Goal: Find specific page/section: Find specific page/section

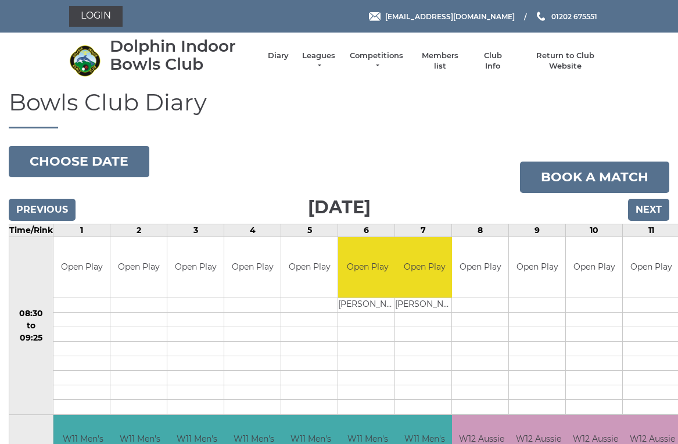
click at [331, 60] on link "Leagues" at bounding box center [318, 61] width 37 height 21
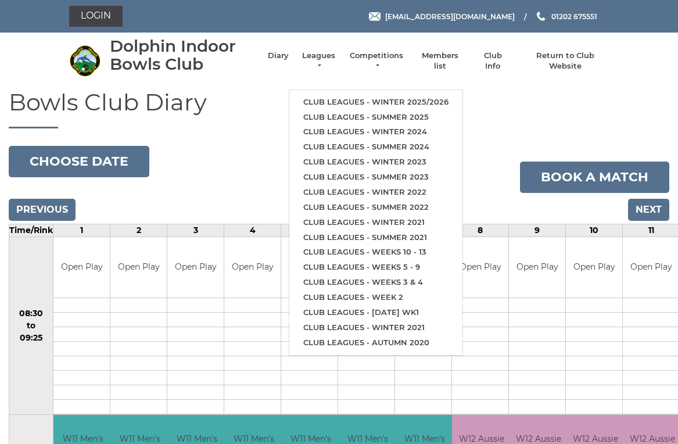
click at [431, 99] on link "Club leagues - Winter 2025/2026" at bounding box center [375, 102] width 173 height 15
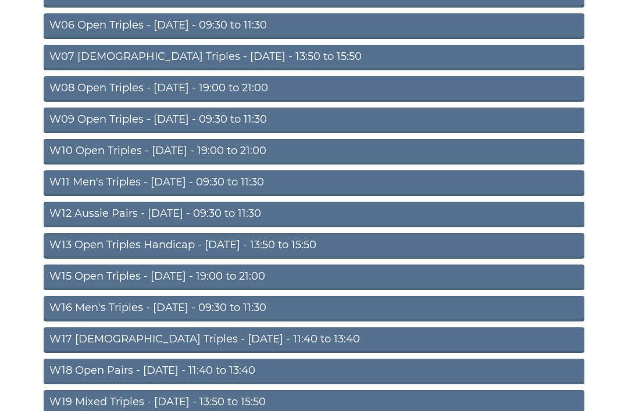
scroll to position [270, 0]
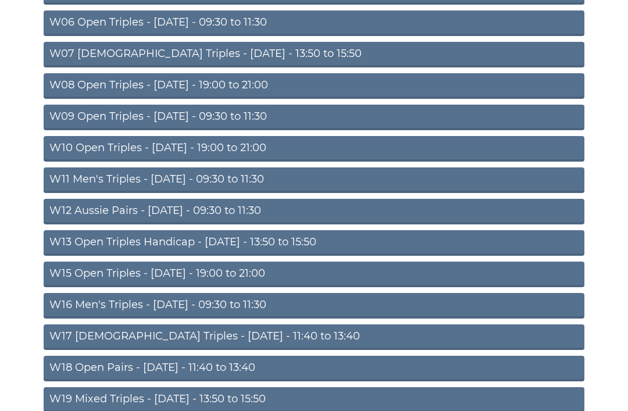
click at [252, 207] on link "W12 Aussie Pairs - Thursday - 09:30 to 11:30" at bounding box center [314, 212] width 540 height 26
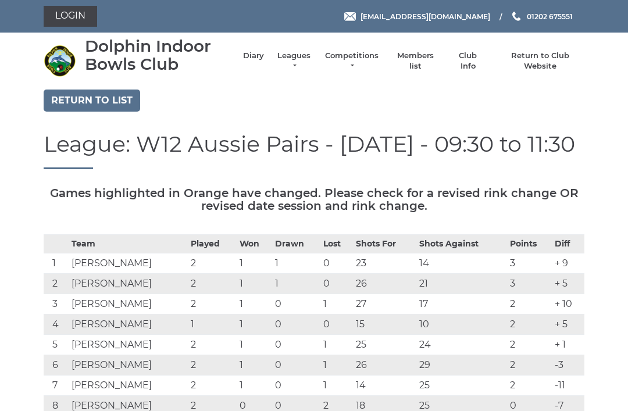
click at [262, 61] on link "Diary" at bounding box center [253, 56] width 21 height 10
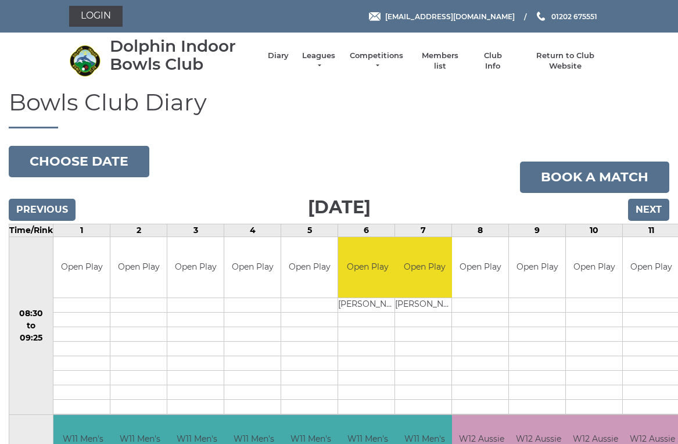
click at [106, 162] on button "Choose date" at bounding box center [79, 161] width 141 height 31
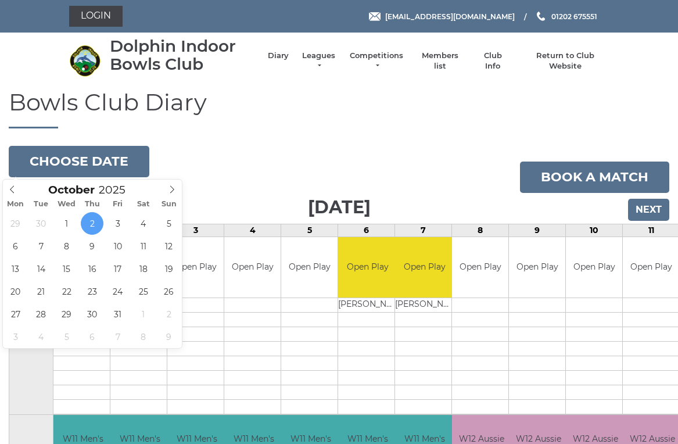
click at [178, 188] on span at bounding box center [172, 188] width 19 height 16
click at [19, 184] on span at bounding box center [12, 188] width 19 height 16
type input "2025-10-12"
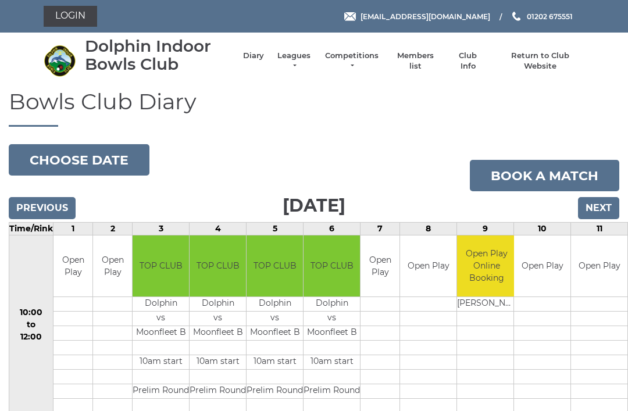
click at [63, 163] on button "Choose date" at bounding box center [79, 159] width 141 height 31
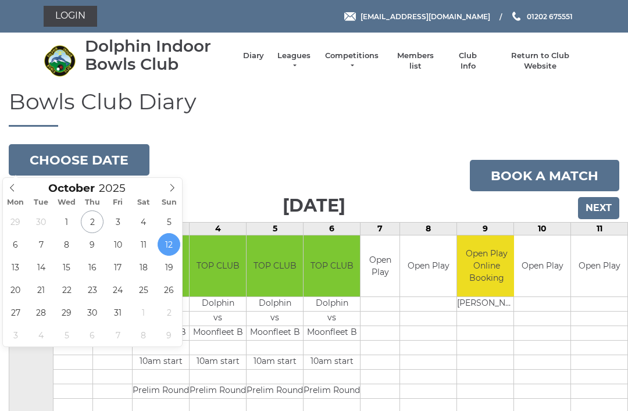
click at [368, 60] on link "Competitions" at bounding box center [352, 61] width 56 height 21
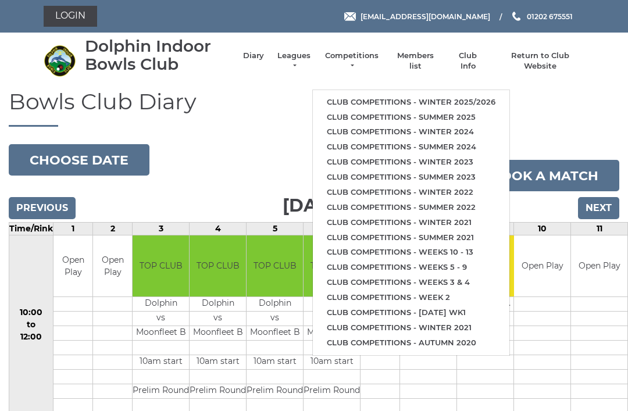
click at [455, 99] on link "Club competitions - Winter 2025/2026" at bounding box center [411, 102] width 196 height 15
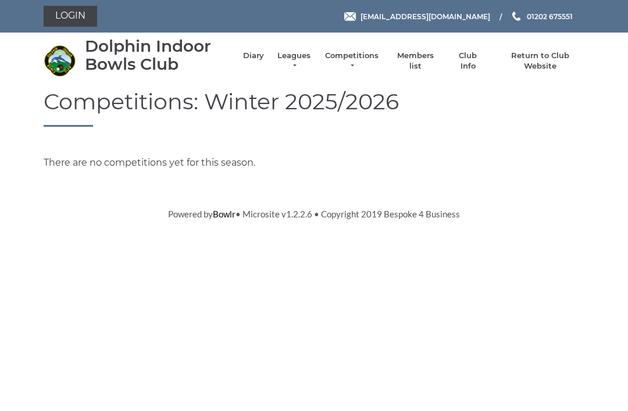
click at [81, 12] on link "Login" at bounding box center [70, 16] width 53 height 21
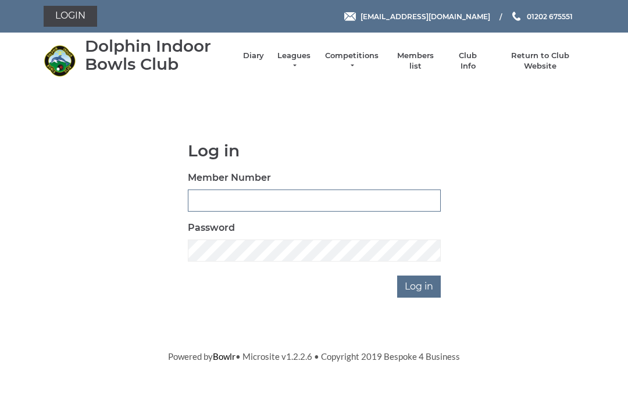
click at [208, 193] on input "Member Number" at bounding box center [314, 200] width 253 height 22
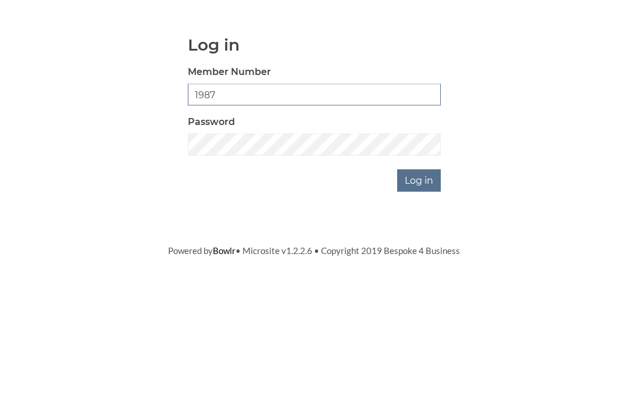
type input "1987"
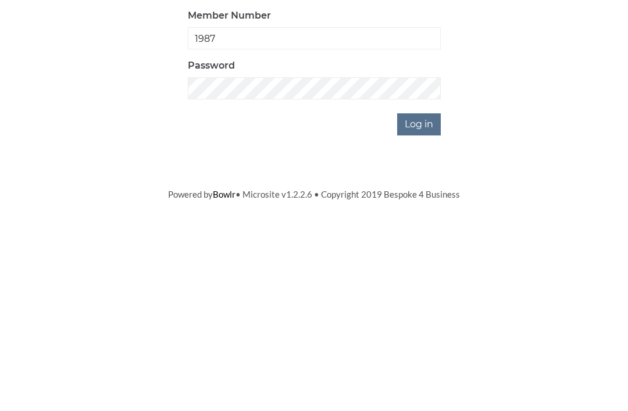
click at [421, 275] on input "Log in" at bounding box center [419, 286] width 44 height 22
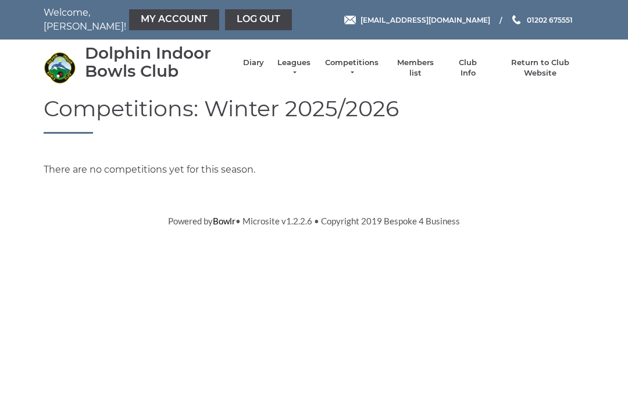
click at [472, 71] on link "Club Info" at bounding box center [468, 68] width 34 height 21
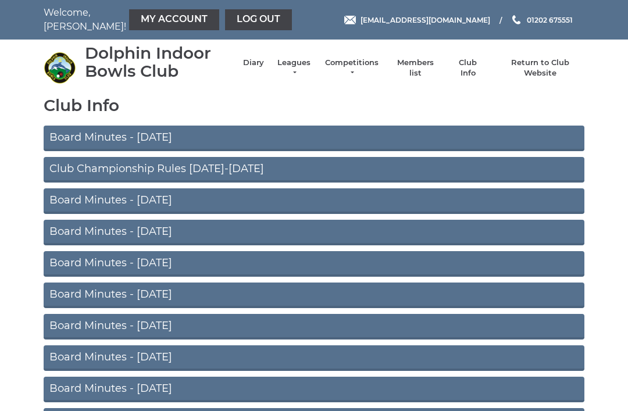
click at [396, 137] on link "Board Minutes - August 2025" at bounding box center [314, 139] width 540 height 26
click at [422, 72] on link "Members list" at bounding box center [415, 68] width 48 height 21
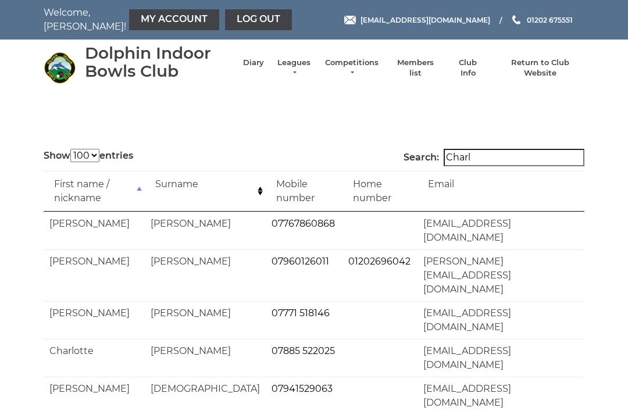
select select "100"
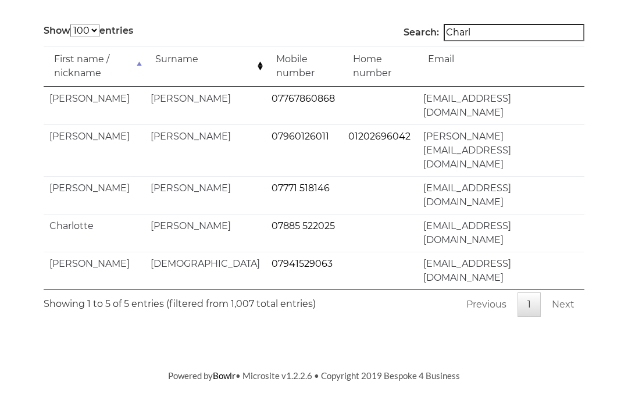
click at [490, 70] on input "Charl" at bounding box center [513, 61] width 141 height 17
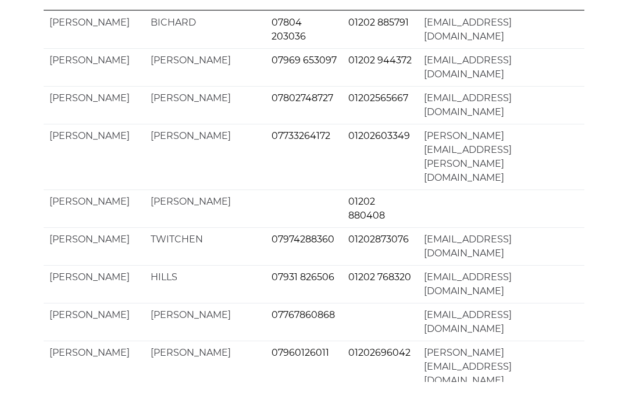
type input "C"
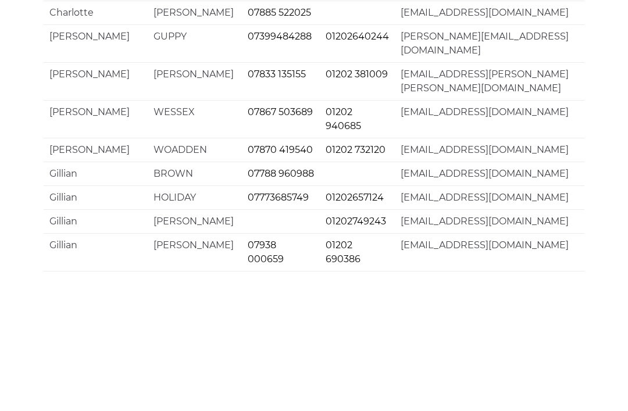
type input "G"
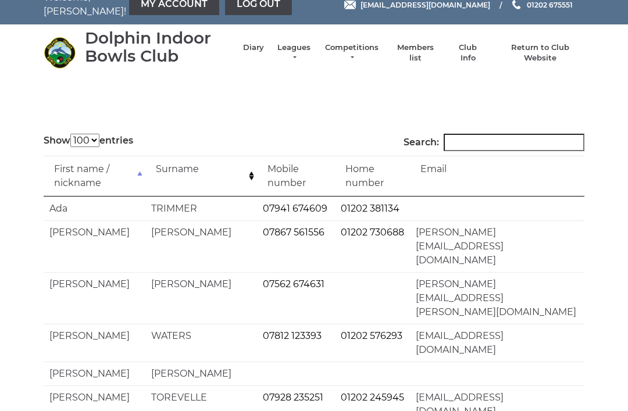
scroll to position [0, 0]
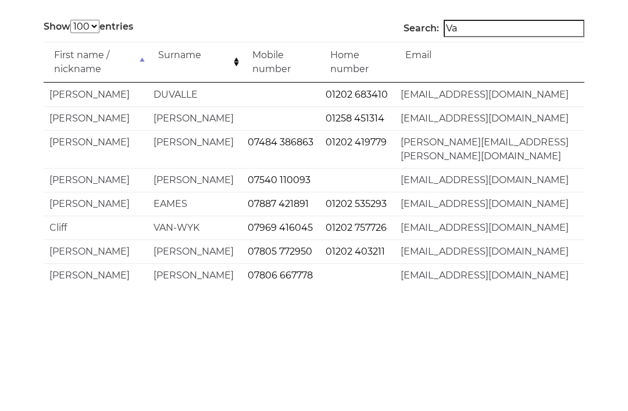
type input "V"
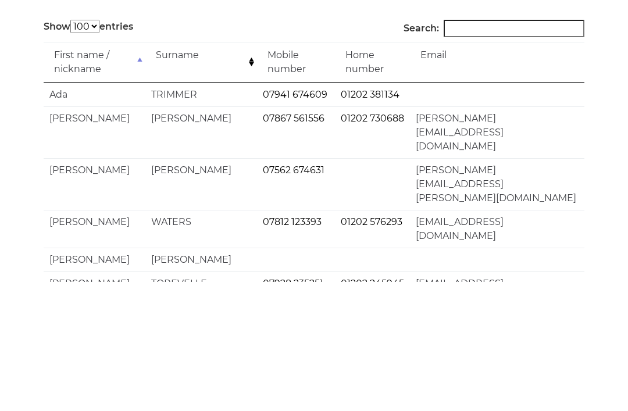
click at [576, 212] on td at bounding box center [497, 224] width 174 height 24
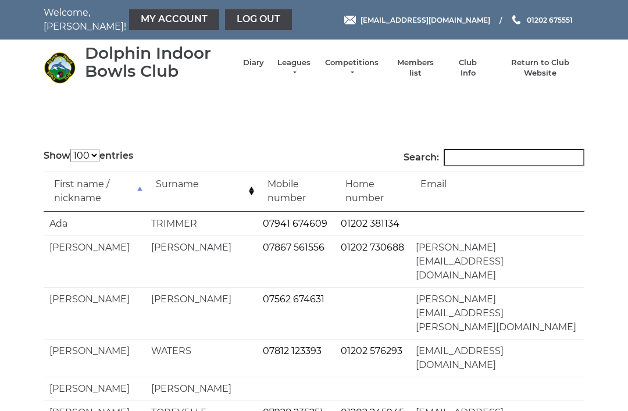
click at [241, 26] on link "Log out" at bounding box center [258, 19] width 67 height 21
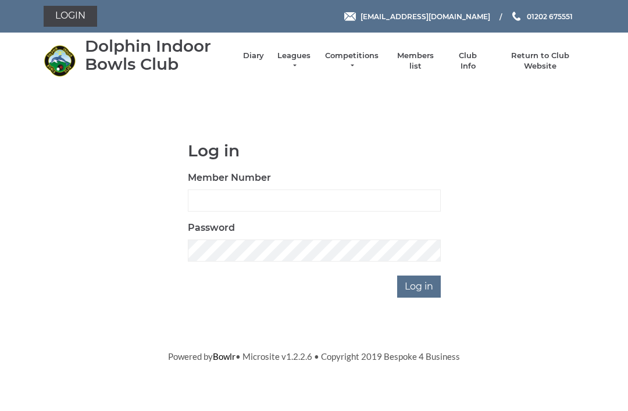
click at [264, 61] on link "Diary" at bounding box center [253, 56] width 21 height 10
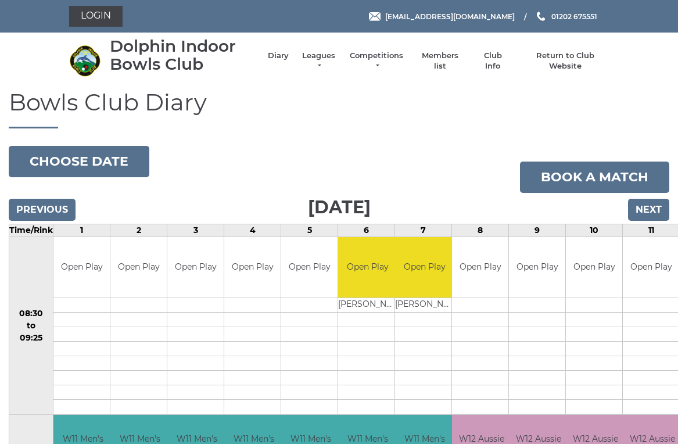
scroll to position [5, 0]
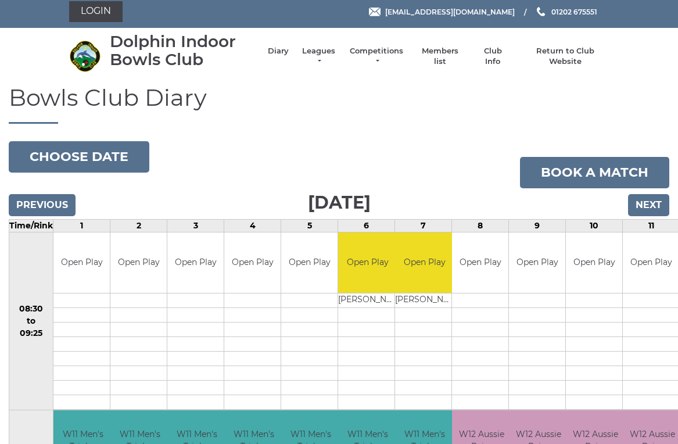
click at [36, 212] on input "Previous" at bounding box center [42, 205] width 67 height 22
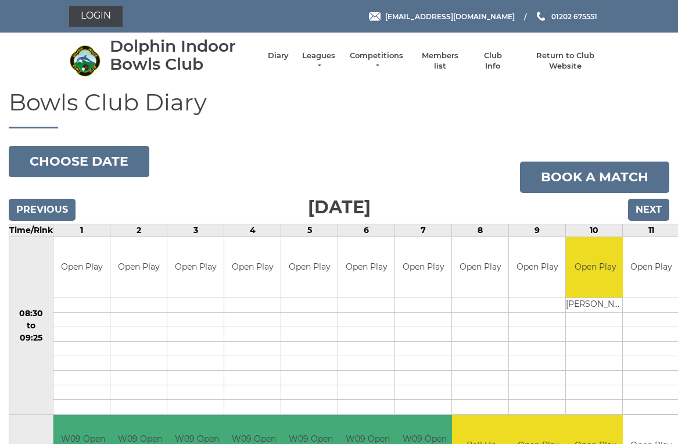
scroll to position [5, 0]
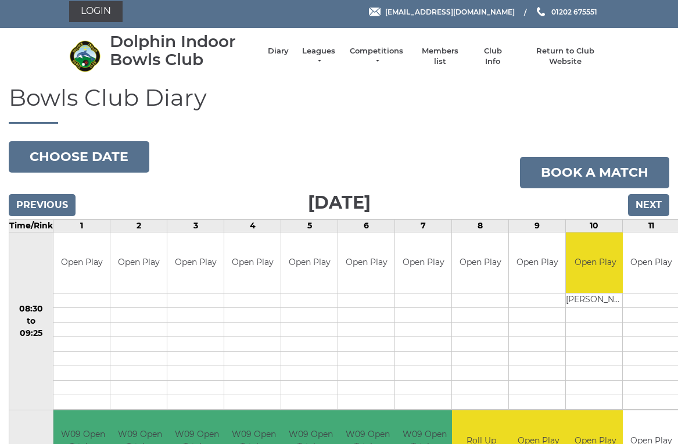
click at [31, 204] on input "Previous" at bounding box center [42, 205] width 67 height 22
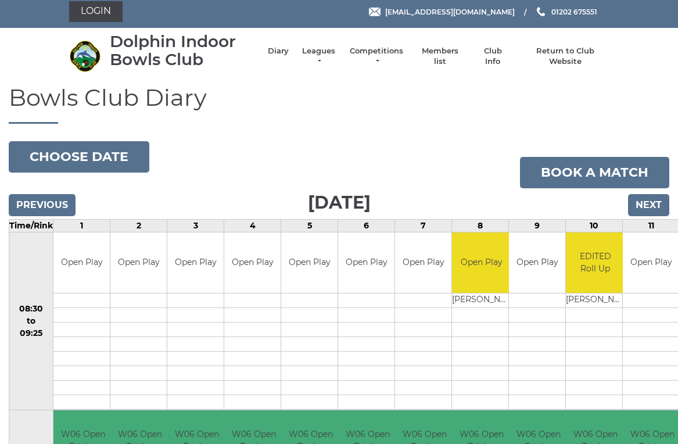
scroll to position [5, 0]
click at [31, 203] on input "Previous" at bounding box center [42, 205] width 67 height 22
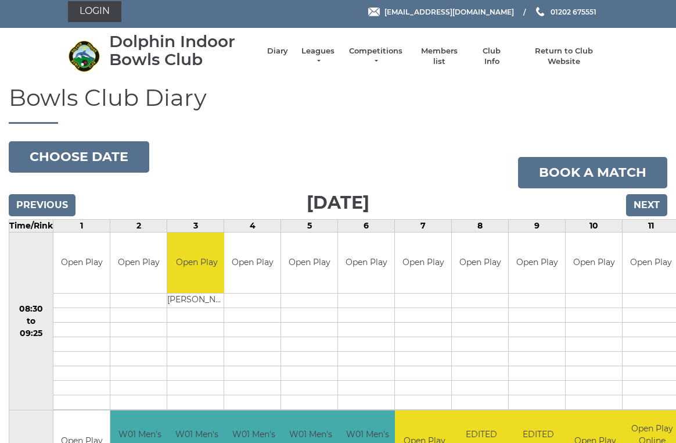
scroll to position [5, 0]
click at [33, 206] on input "Previous" at bounding box center [42, 205] width 67 height 22
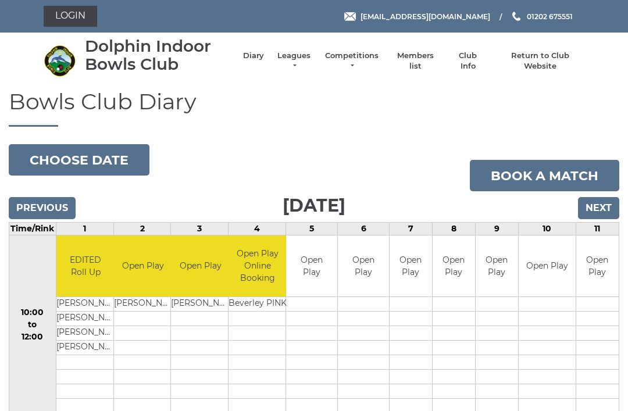
click at [32, 202] on input "Previous" at bounding box center [42, 208] width 67 height 22
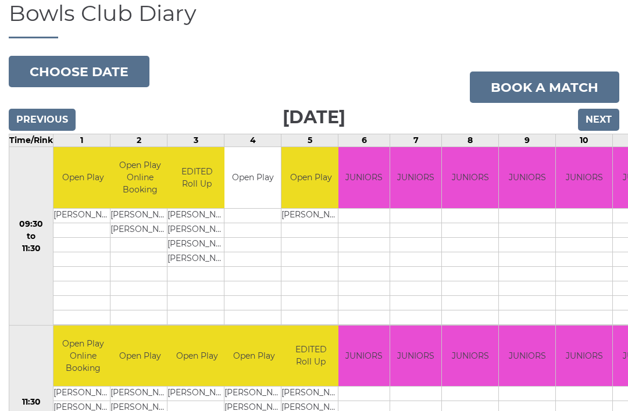
scroll to position [87, 0]
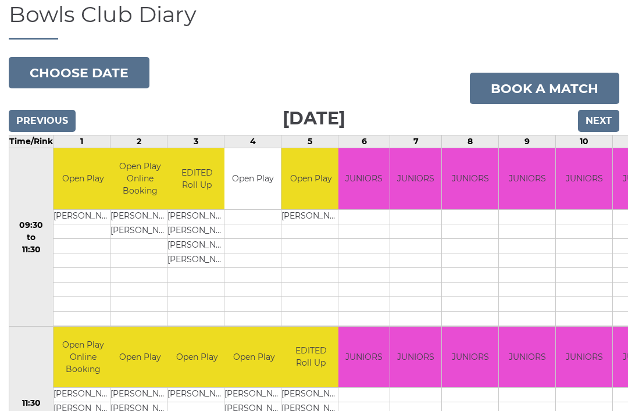
click at [21, 124] on input "Previous" at bounding box center [42, 121] width 67 height 22
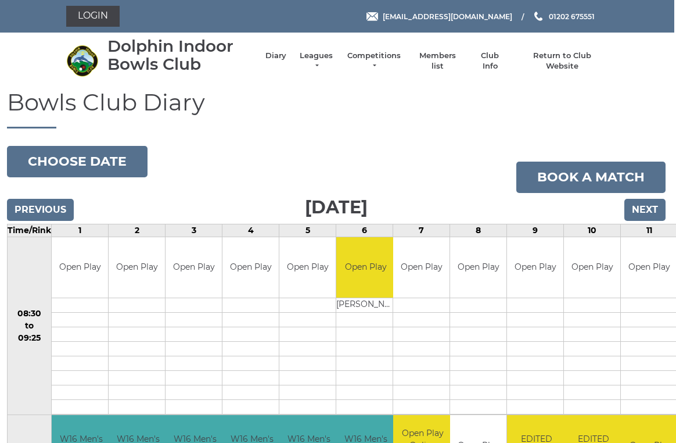
scroll to position [0, 1]
click at [88, 22] on link "Login" at bounding box center [93, 16] width 53 height 21
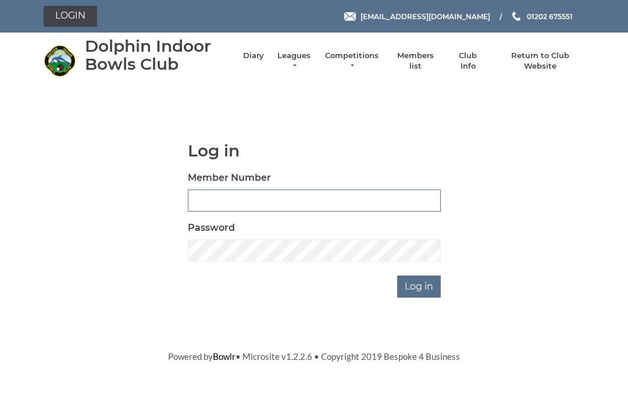
click at [201, 198] on input "Member Number" at bounding box center [314, 200] width 253 height 22
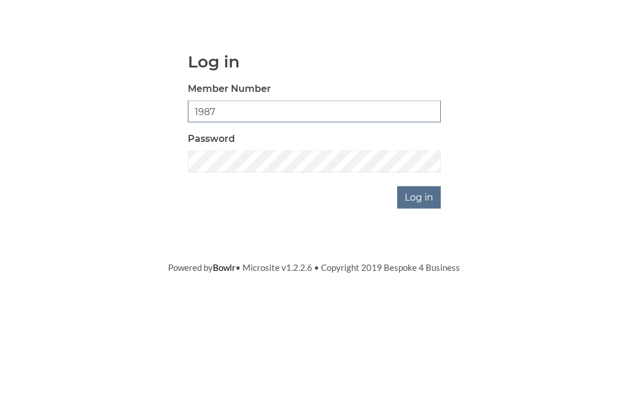
type input "1987"
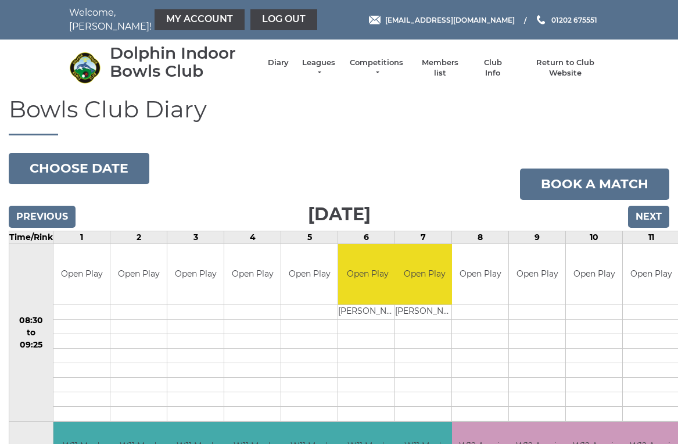
scroll to position [5, 0]
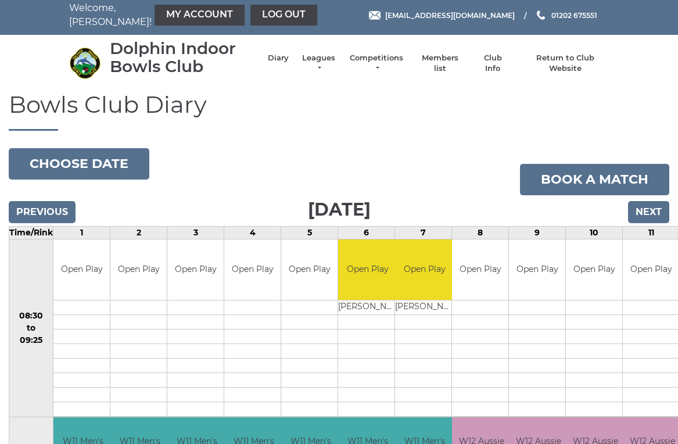
click at [452, 60] on link "Members list" at bounding box center [440, 63] width 48 height 21
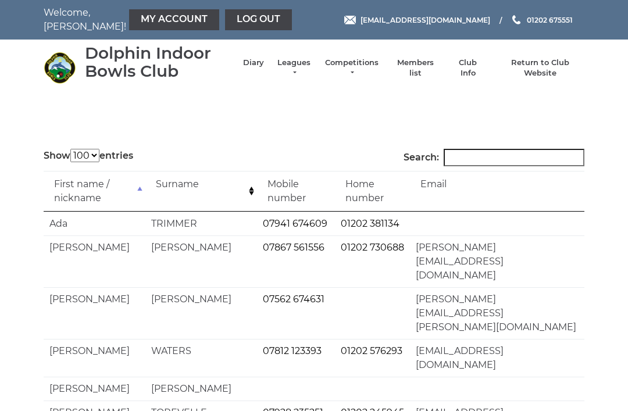
select select "100"
click at [464, 160] on input "Search:" at bounding box center [513, 157] width 141 height 17
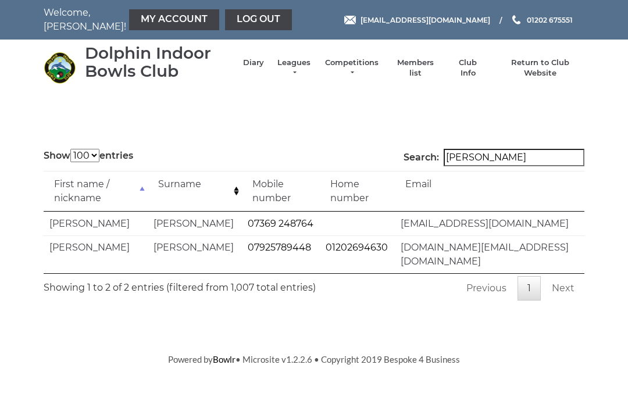
type input "Stephens"
click at [237, 21] on link "Log out" at bounding box center [258, 19] width 67 height 21
